Goal: Find contact information: Find contact information

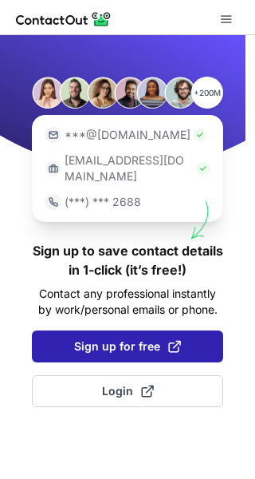
click at [142, 338] on span "Sign up for free" at bounding box center [127, 346] width 107 height 16
click at [132, 338] on span "Sign up for free" at bounding box center [127, 346] width 107 height 16
click at [118, 338] on span "Sign up for free" at bounding box center [127, 346] width 107 height 16
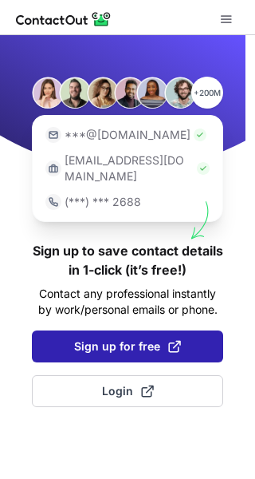
click at [118, 338] on span "Sign up for free" at bounding box center [127, 346] width 107 height 16
click at [153, 338] on span "Sign up for free" at bounding box center [127, 346] width 107 height 16
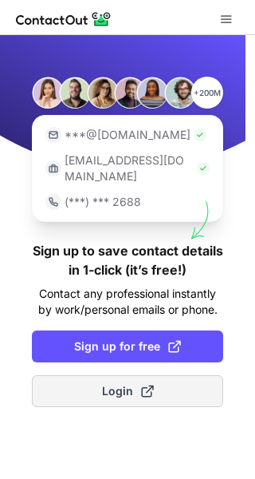
click at [141, 384] on span at bounding box center [147, 390] width 13 height 13
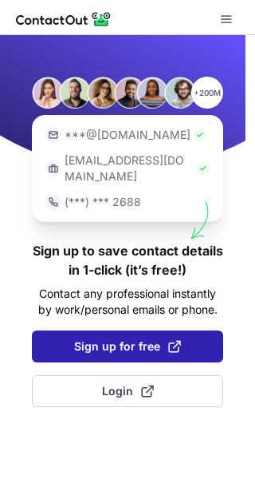
click at [140, 330] on button "Sign up for free" at bounding box center [127, 346] width 191 height 32
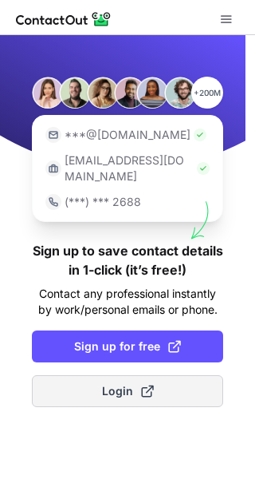
click at [81, 378] on button "Login" at bounding box center [127, 391] width 191 height 32
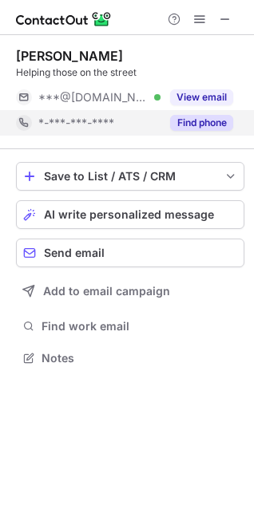
scroll to position [347, 254]
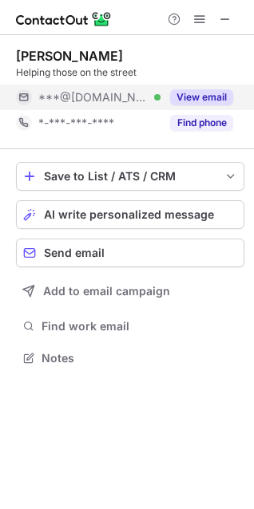
click at [207, 97] on button "View email" at bounding box center [201, 97] width 63 height 16
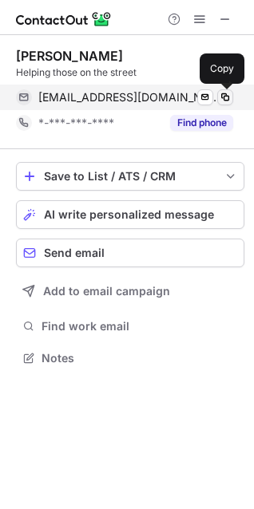
click at [221, 95] on span at bounding box center [225, 97] width 13 height 13
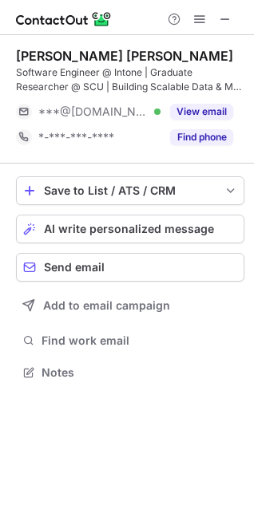
scroll to position [361, 254]
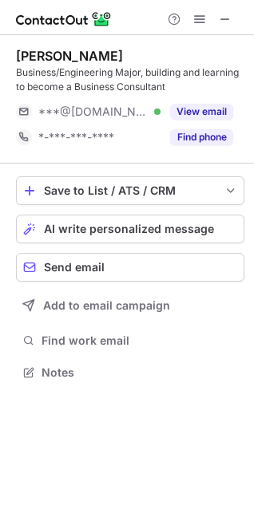
scroll to position [361, 254]
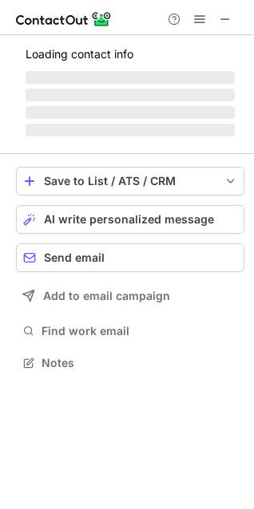
scroll to position [358, 254]
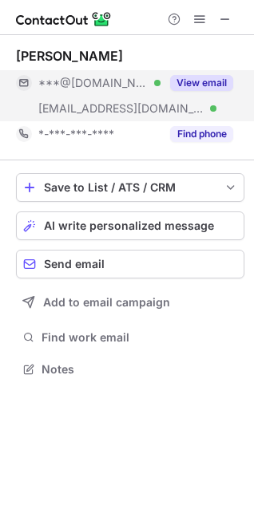
click at [190, 77] on button "View email" at bounding box center [201, 83] width 63 height 16
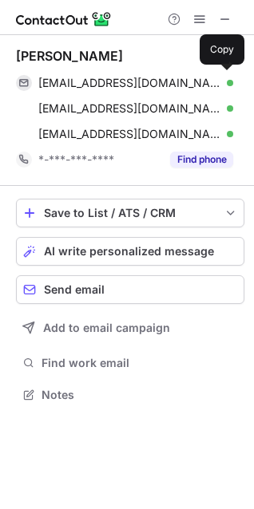
scroll to position [384, 254]
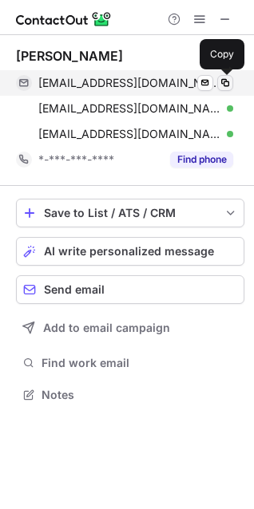
click at [220, 81] on span at bounding box center [225, 83] width 13 height 13
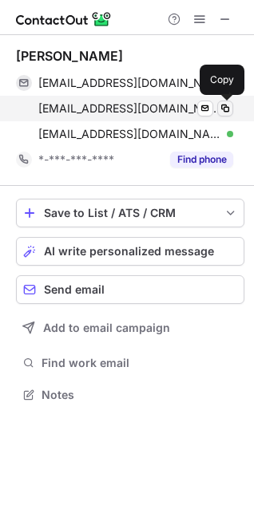
click at [228, 105] on span at bounding box center [225, 108] width 13 height 13
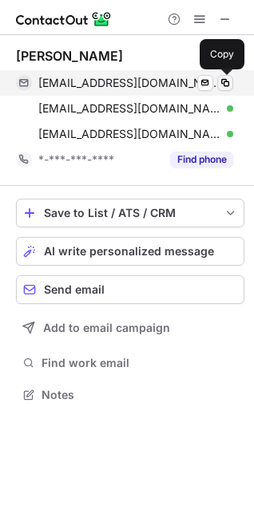
click at [226, 80] on span at bounding box center [225, 83] width 13 height 13
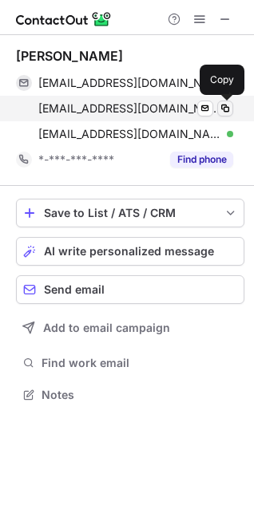
click at [229, 105] on span at bounding box center [225, 108] width 13 height 13
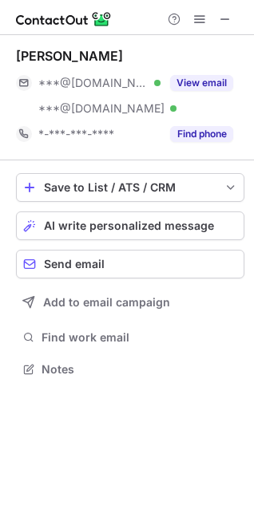
scroll to position [358, 254]
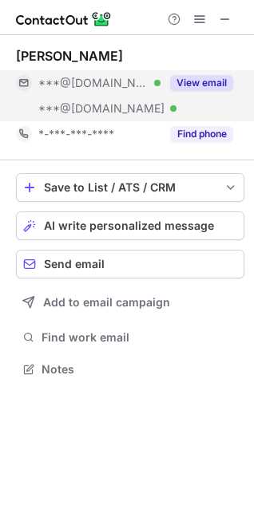
click at [195, 74] on div "View email" at bounding box center [196, 83] width 73 height 26
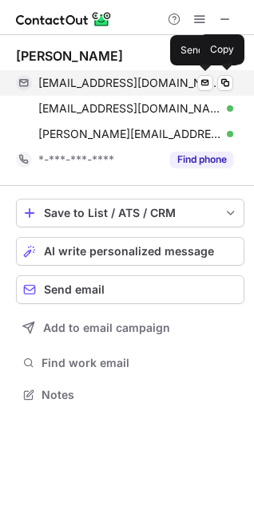
scroll to position [384, 254]
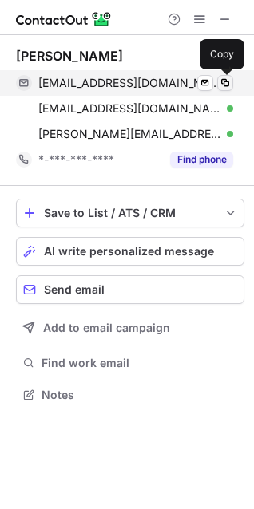
click at [226, 77] on span at bounding box center [225, 83] width 13 height 13
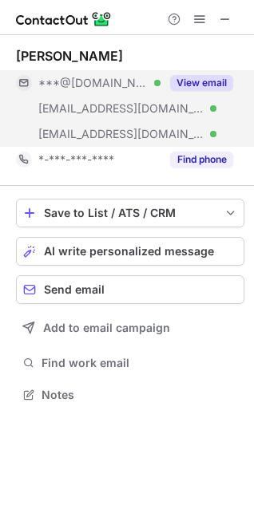
click at [188, 74] on div "View email" at bounding box center [196, 83] width 73 height 26
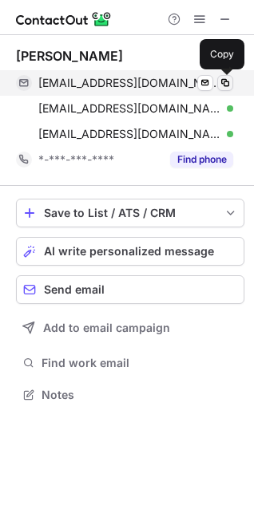
click at [228, 77] on span at bounding box center [225, 83] width 13 height 13
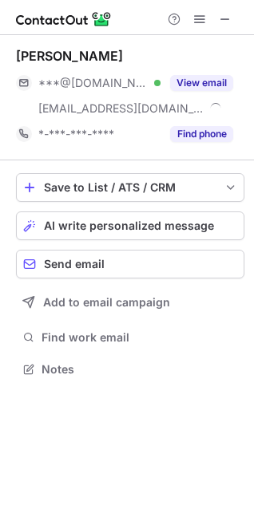
scroll to position [358, 254]
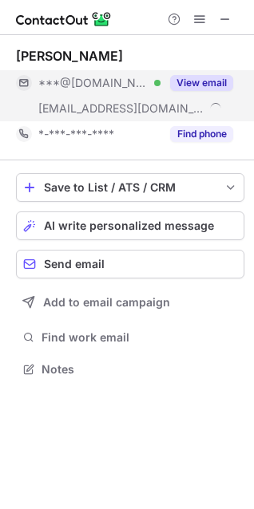
click at [193, 90] on button "View email" at bounding box center [201, 83] width 63 height 16
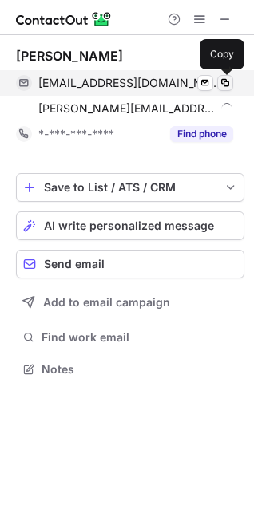
click at [221, 79] on span at bounding box center [225, 83] width 13 height 13
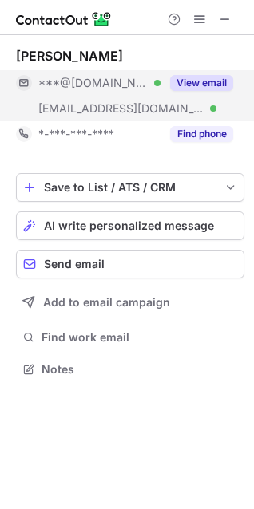
click at [195, 73] on div "View email" at bounding box center [196, 83] width 73 height 26
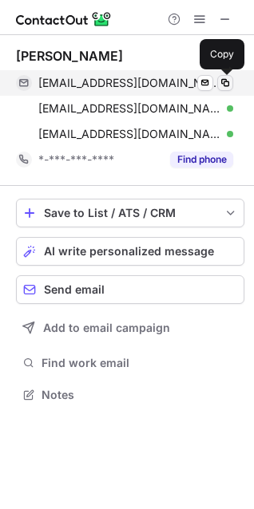
scroll to position [384, 254]
click at [228, 79] on span at bounding box center [225, 83] width 13 height 13
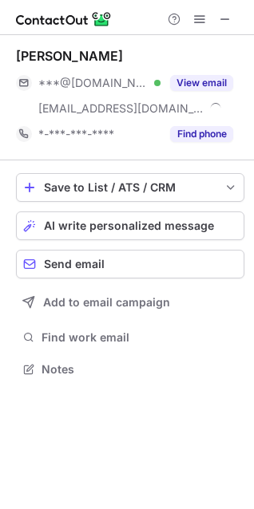
scroll to position [358, 254]
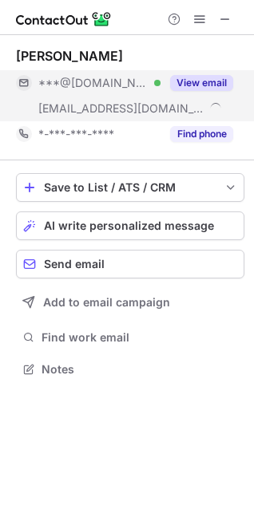
click at [171, 86] on button "View email" at bounding box center [201, 83] width 63 height 16
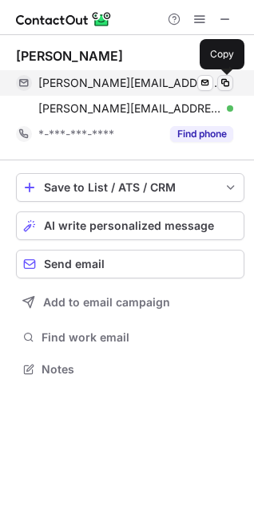
click at [220, 85] on span at bounding box center [225, 83] width 13 height 13
click at [224, 82] on span at bounding box center [225, 83] width 13 height 13
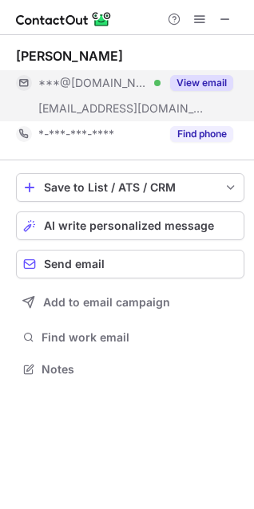
click at [211, 77] on button "View email" at bounding box center [201, 83] width 63 height 16
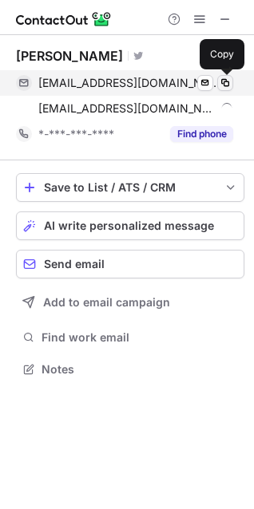
click at [228, 84] on span at bounding box center [225, 83] width 13 height 13
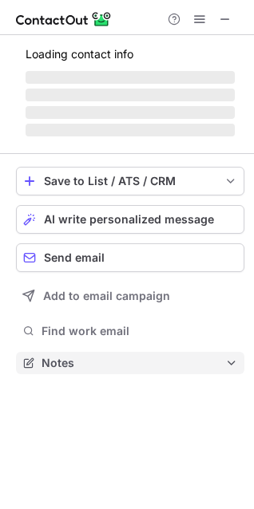
scroll to position [333, 254]
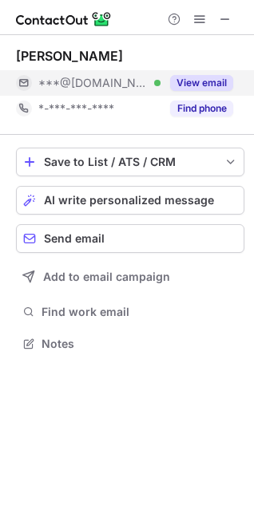
click at [207, 76] on button "View email" at bounding box center [201, 83] width 63 height 16
click at [208, 79] on button "View email" at bounding box center [201, 83] width 63 height 16
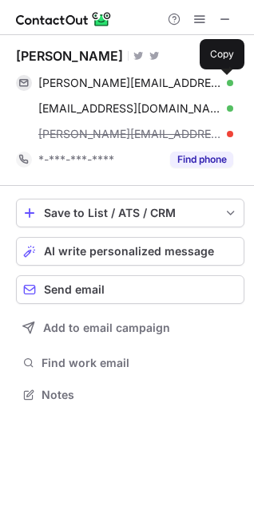
scroll to position [384, 254]
click at [229, 81] on span at bounding box center [225, 83] width 13 height 13
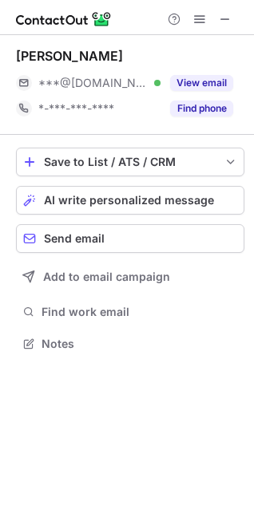
scroll to position [333, 254]
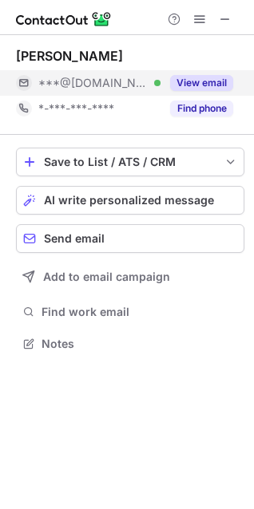
click at [162, 85] on div "View email" at bounding box center [196, 83] width 73 height 26
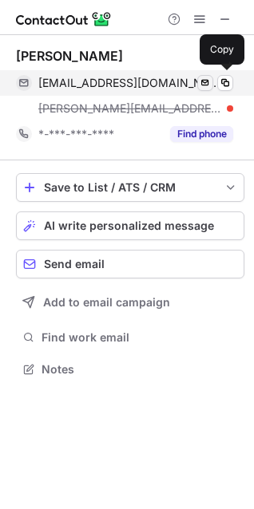
scroll to position [358, 254]
click at [227, 84] on span at bounding box center [225, 83] width 13 height 13
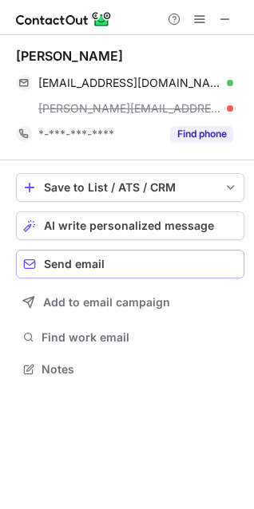
click at [21, 262] on button "Send email" at bounding box center [130, 264] width 228 height 29
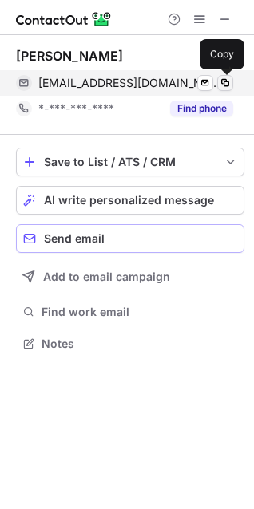
scroll to position [333, 254]
click at [226, 83] on span at bounding box center [225, 83] width 13 height 13
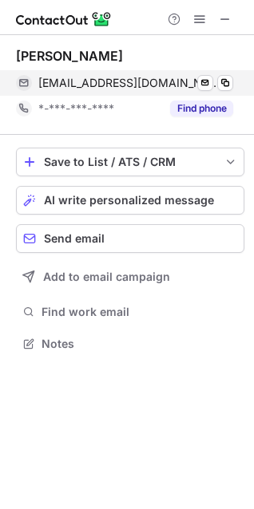
click at [222, 73] on div "[EMAIL_ADDRESS][DOMAIN_NAME] Verified Send email Copy" at bounding box center [124, 83] width 217 height 26
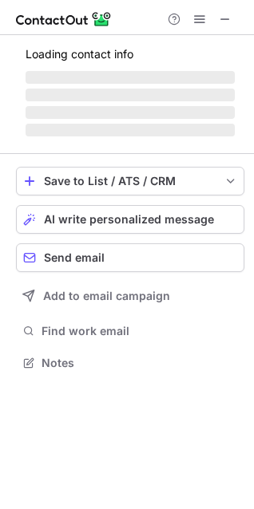
scroll to position [409, 254]
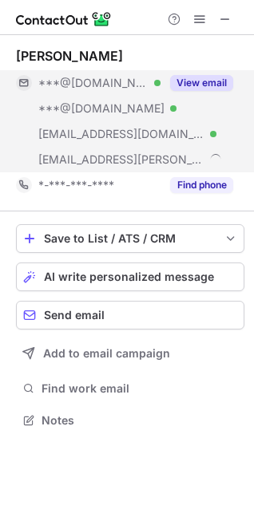
click at [193, 77] on button "View email" at bounding box center [201, 83] width 63 height 16
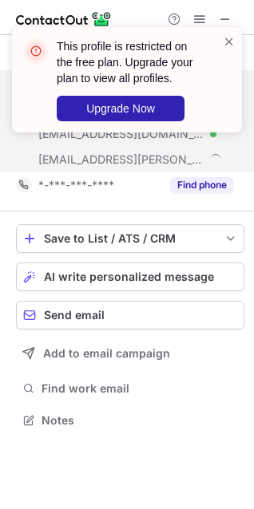
scroll to position [336, 254]
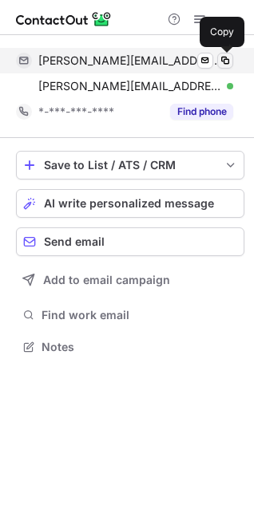
click at [222, 60] on span at bounding box center [225, 60] width 13 height 13
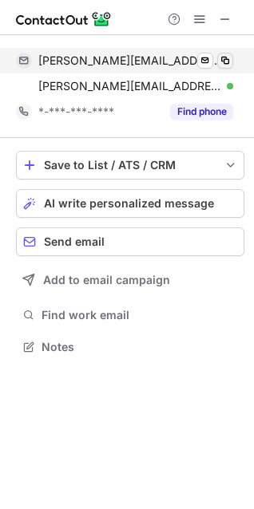
click at [225, 56] on span at bounding box center [225, 60] width 13 height 13
